Goal: Check status: Check status

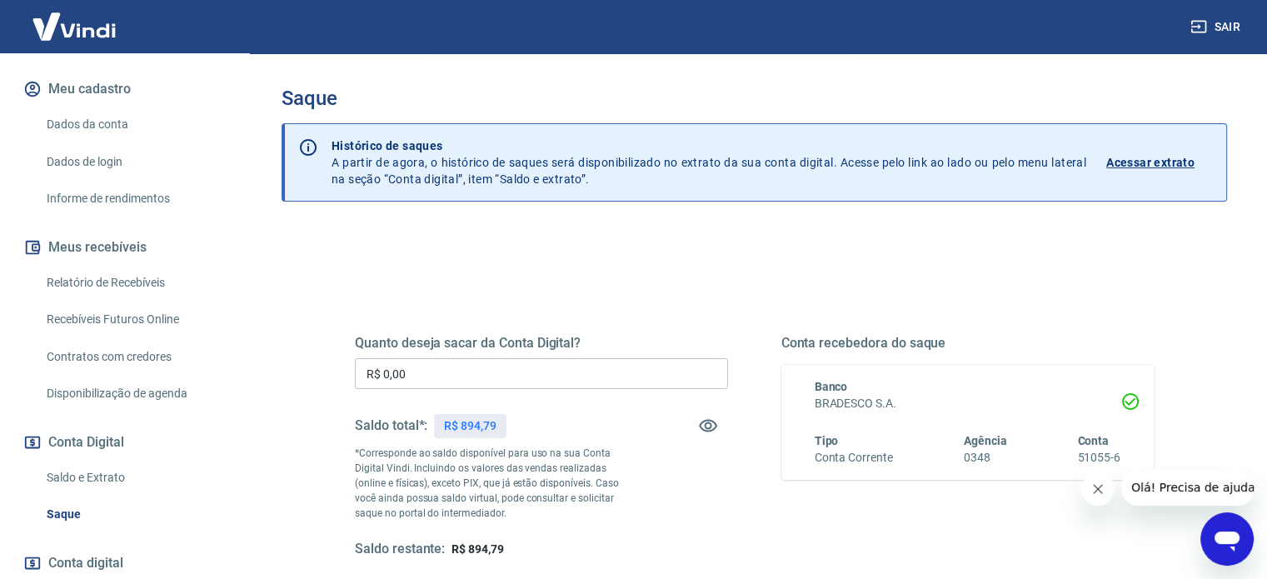
scroll to position [210, 0]
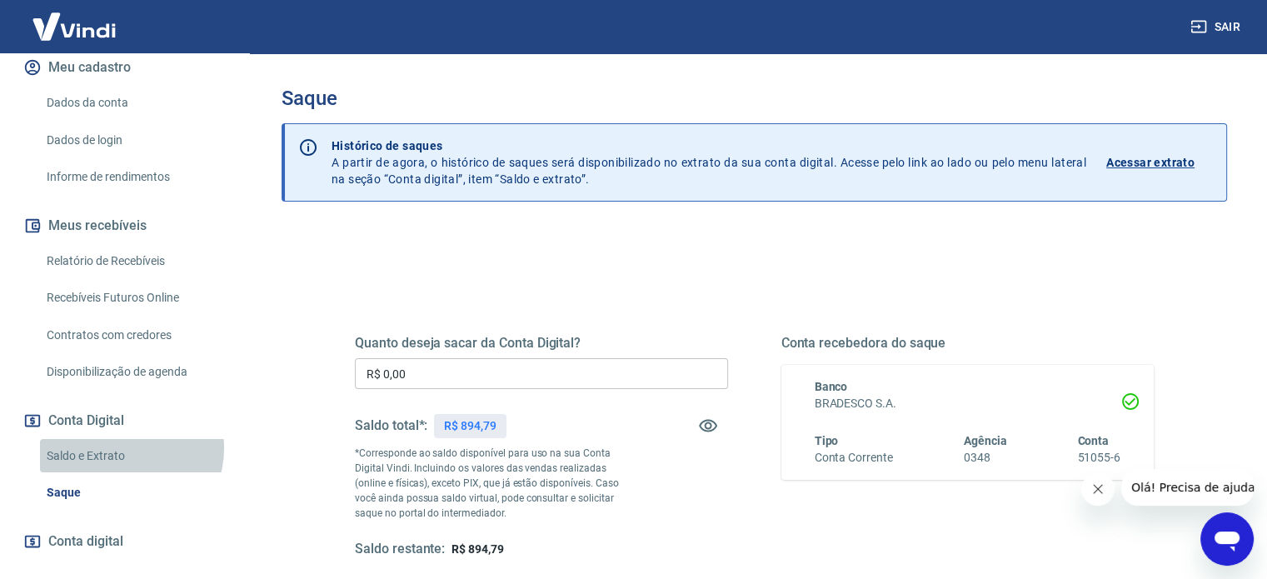
click at [130, 466] on link "Saldo e Extrato" at bounding box center [134, 456] width 189 height 34
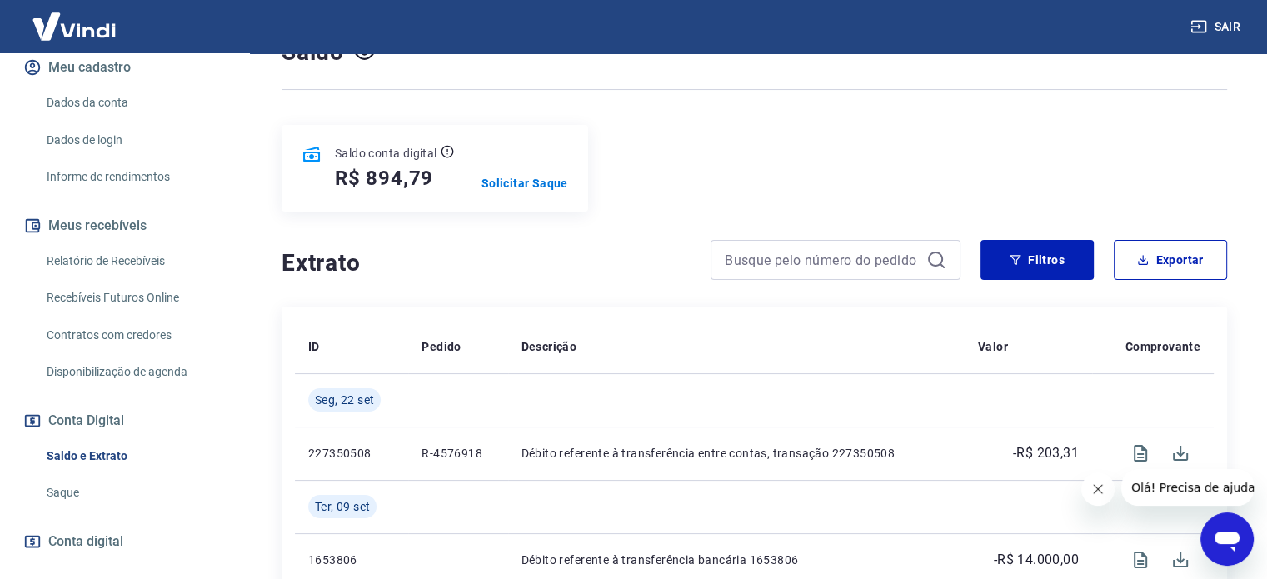
scroll to position [67, 0]
